Goal: Information Seeking & Learning: Learn about a topic

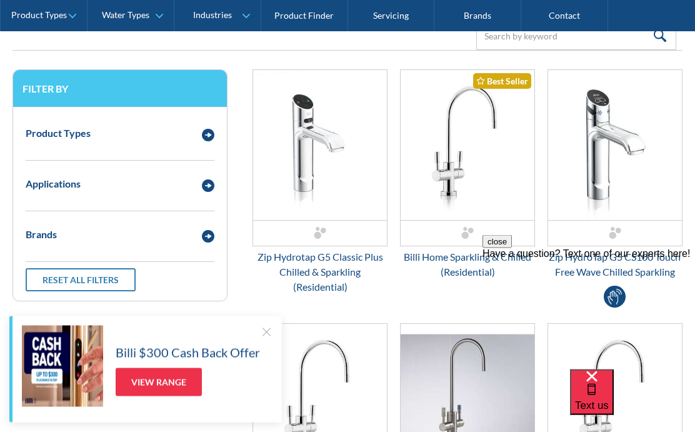
scroll to position [322, 0]
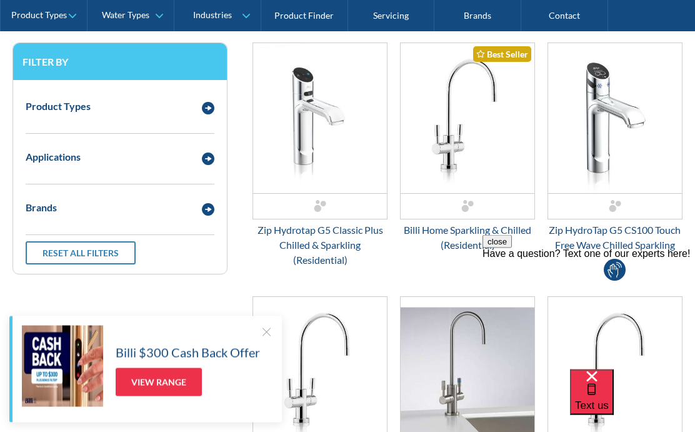
click at [313, 248] on div "Zip Hydrotap G5 Classic Plus Chilled & Sparkling (Residential)" at bounding box center [320, 245] width 135 height 45
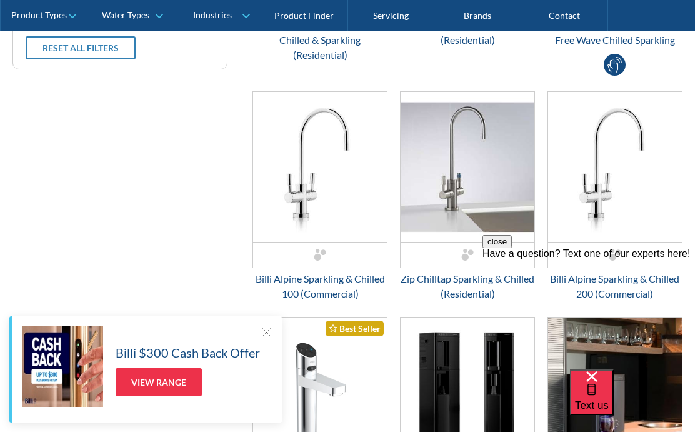
scroll to position [543, 0]
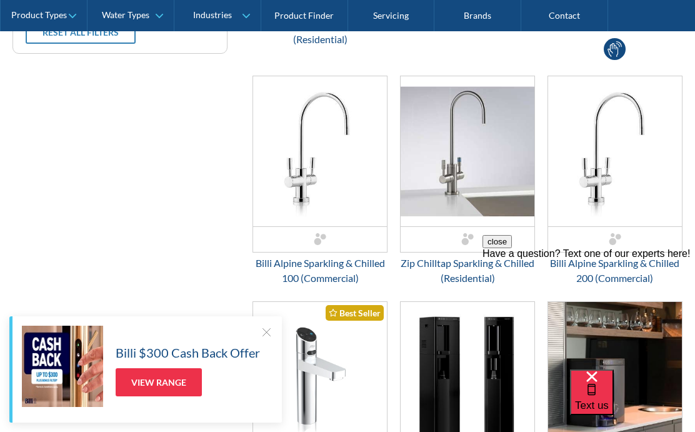
click at [488, 260] on div "close Have a question? Text one of our experts here!" at bounding box center [589, 247] width 213 height 24
click at [489, 260] on div "close Have a question? Text one of our experts here!" at bounding box center [589, 247] width 213 height 24
click at [457, 267] on div "Zip Chilltap Sparkling & Chilled (Residential)" at bounding box center [467, 271] width 135 height 30
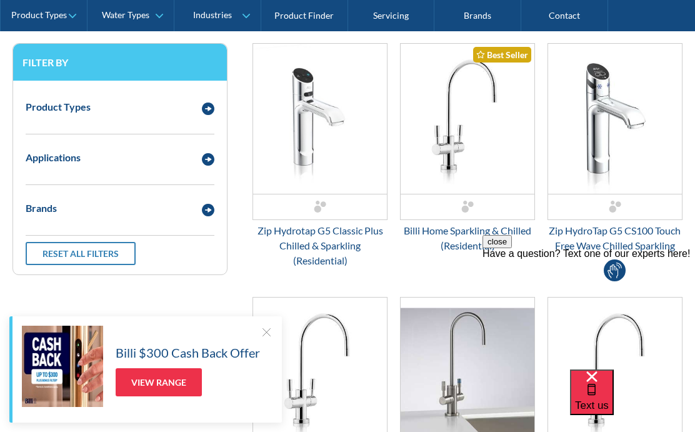
scroll to position [361, 0]
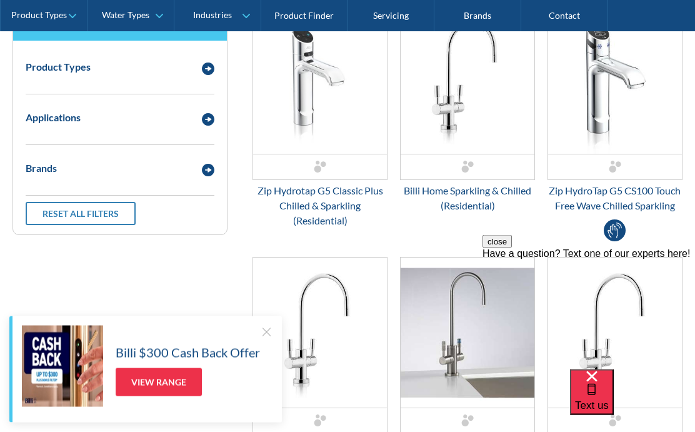
click at [307, 208] on div "Zip Hydrotap G5 Classic Plus Chilled & Sparkling (Residential)" at bounding box center [320, 206] width 135 height 45
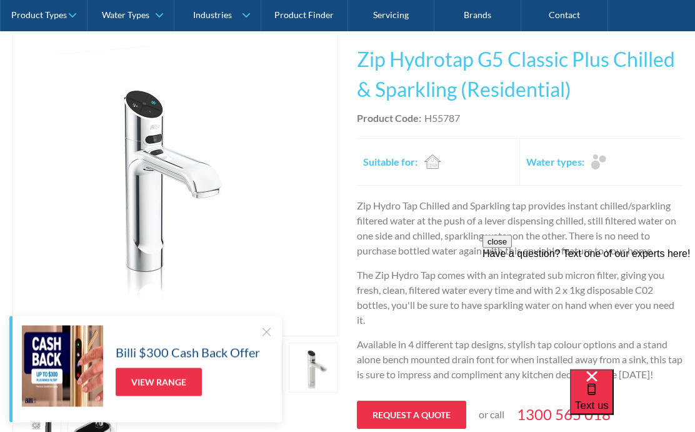
scroll to position [226, 0]
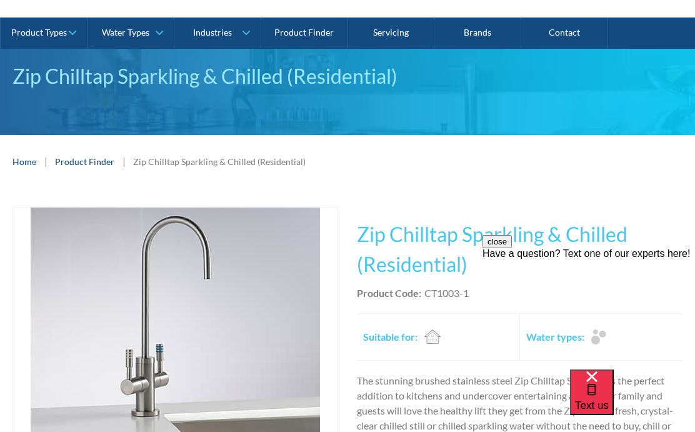
scroll to position [56, 0]
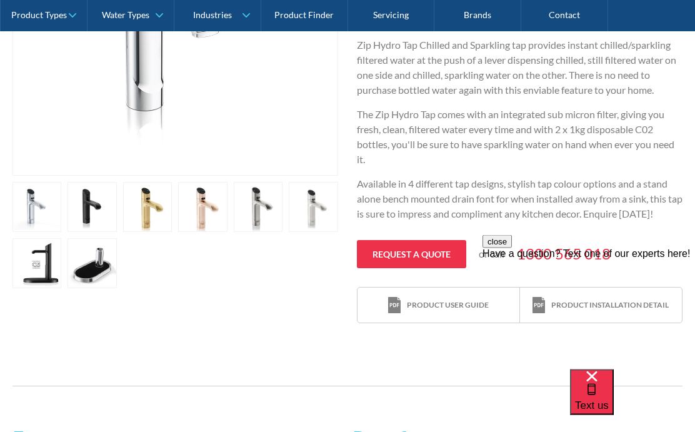
scroll to position [412, 0]
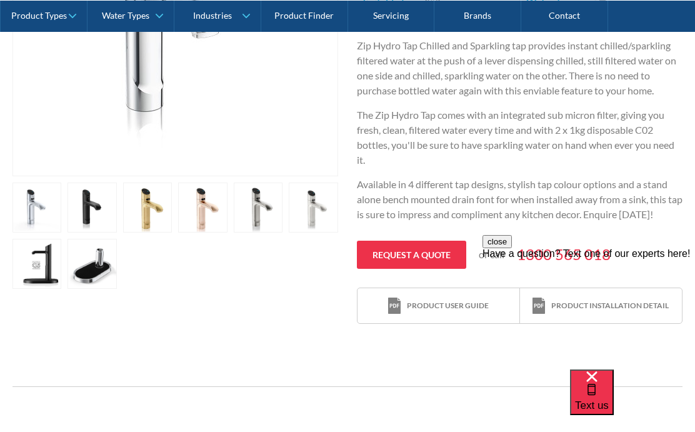
click at [616, 246] on div "close Have a question? Text one of our experts here!" at bounding box center [589, 310] width 213 height 150
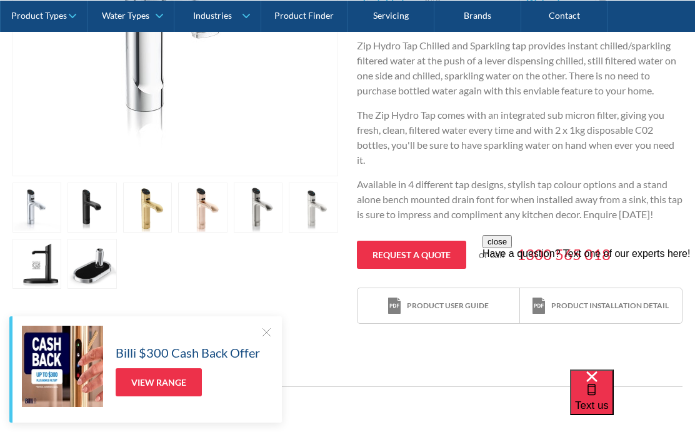
click at [619, 251] on div "close Have a question? Text one of our experts here!" at bounding box center [589, 310] width 213 height 150
click at [541, 246] on div "close Have a question? Text one of our experts here!" at bounding box center [589, 310] width 213 height 150
click at [583, 245] on div "close Have a question? Text one of our experts here!" at bounding box center [589, 310] width 213 height 150
click at [464, 300] on div "Product user guide" at bounding box center [448, 305] width 82 height 11
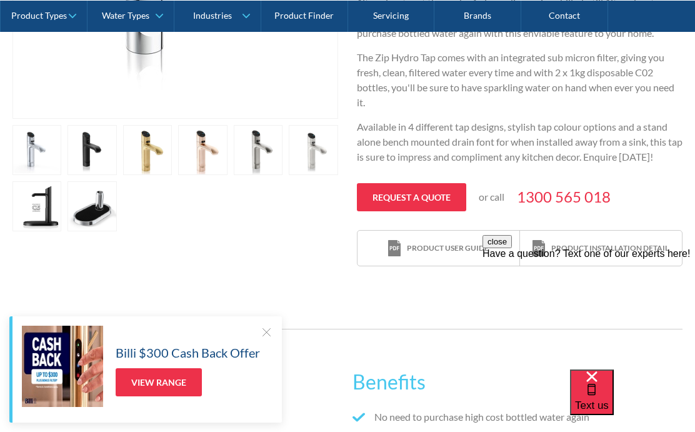
click at [595, 248] on div "close Have a question? Text one of our experts here!" at bounding box center [589, 310] width 213 height 150
click at [553, 250] on div "close Have a question? Text one of our experts here!" at bounding box center [589, 310] width 213 height 150
click at [537, 246] on div "close Have a question? Text one of our experts here!" at bounding box center [589, 310] width 213 height 150
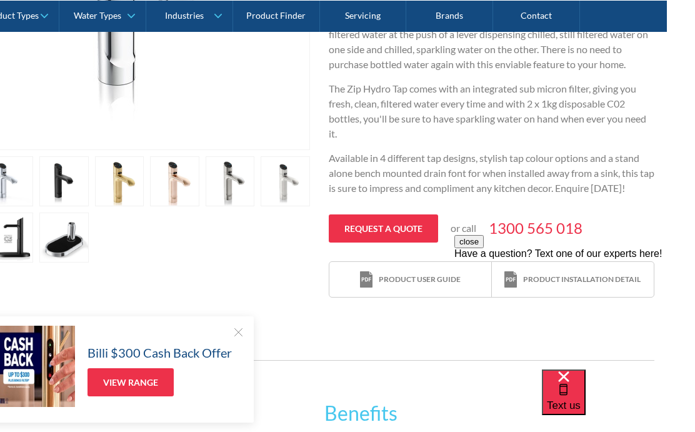
scroll to position [483, 0]
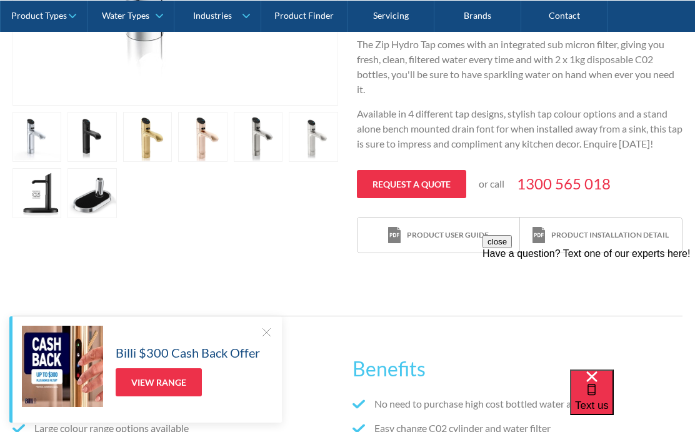
click at [543, 233] on img at bounding box center [539, 235] width 13 height 17
